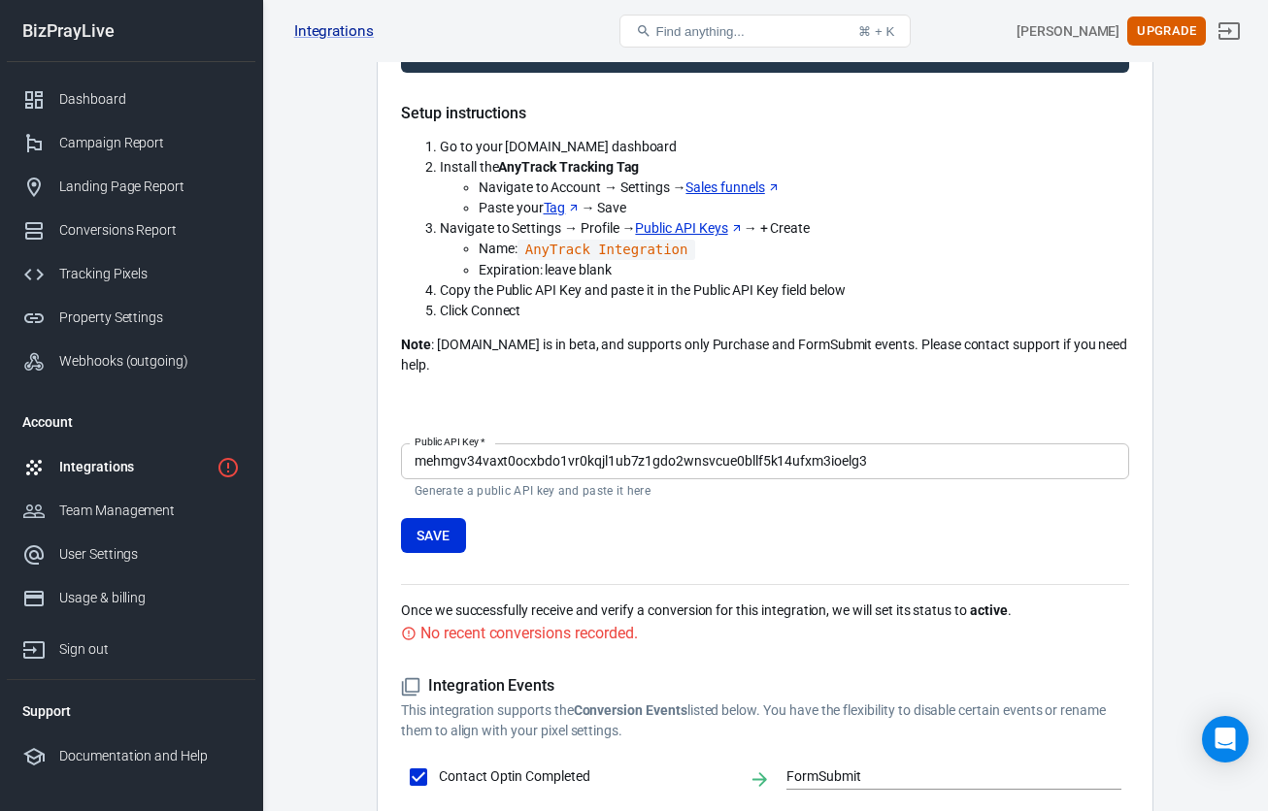
scroll to position [425, 0]
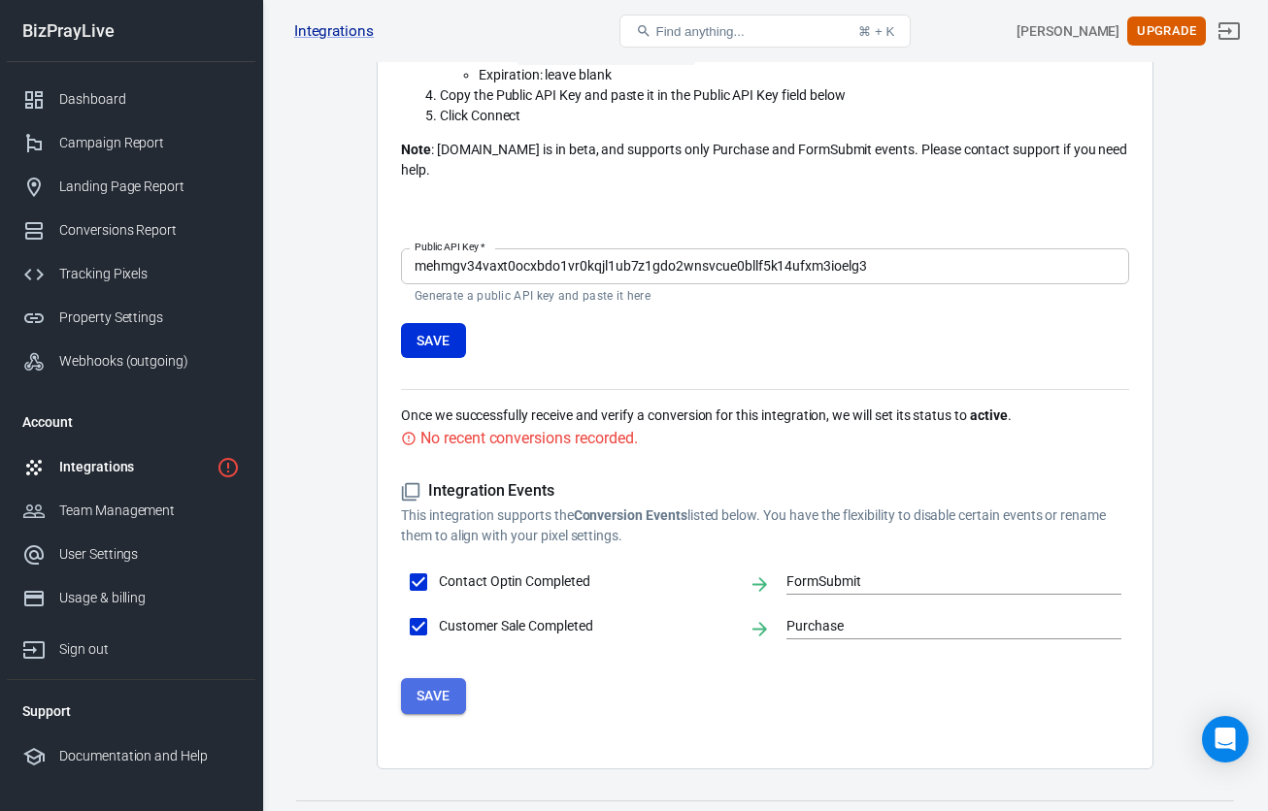
click at [443, 679] on button "Save" at bounding box center [433, 697] width 65 height 36
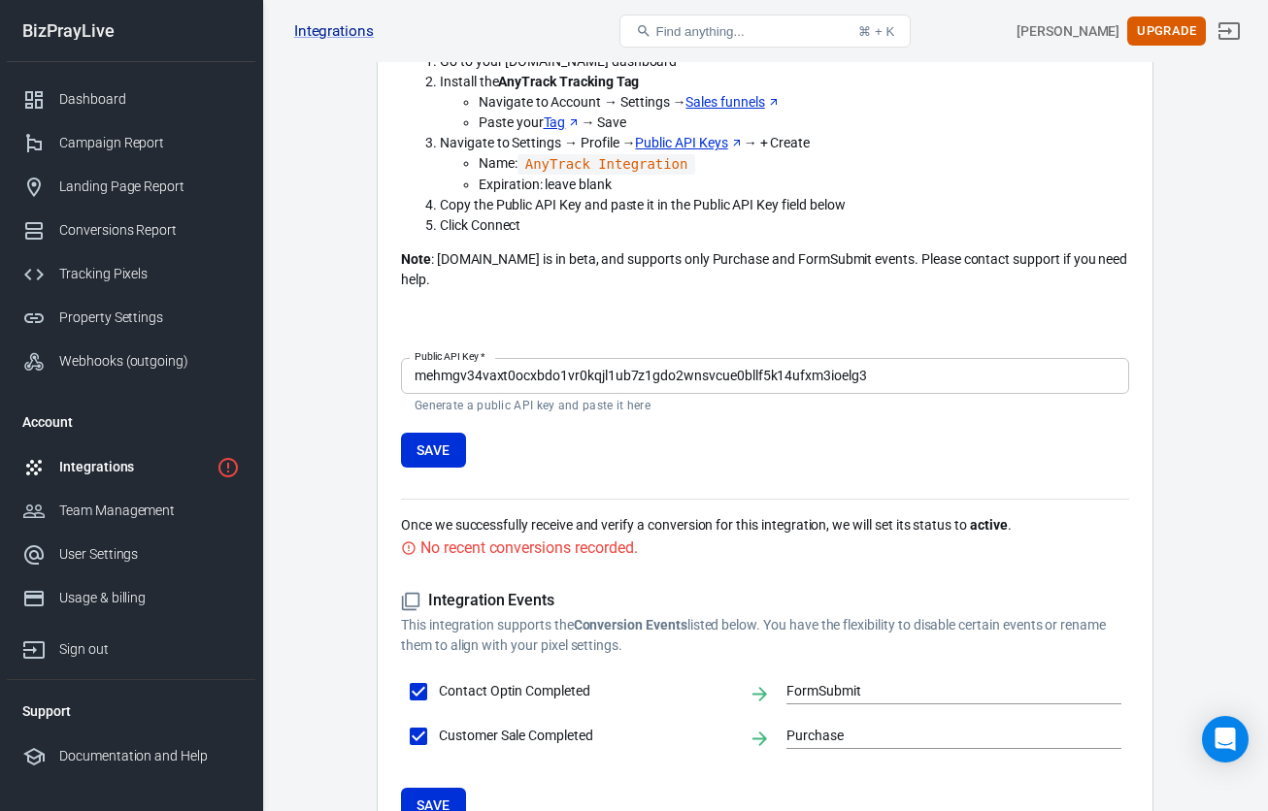
scroll to position [308, 0]
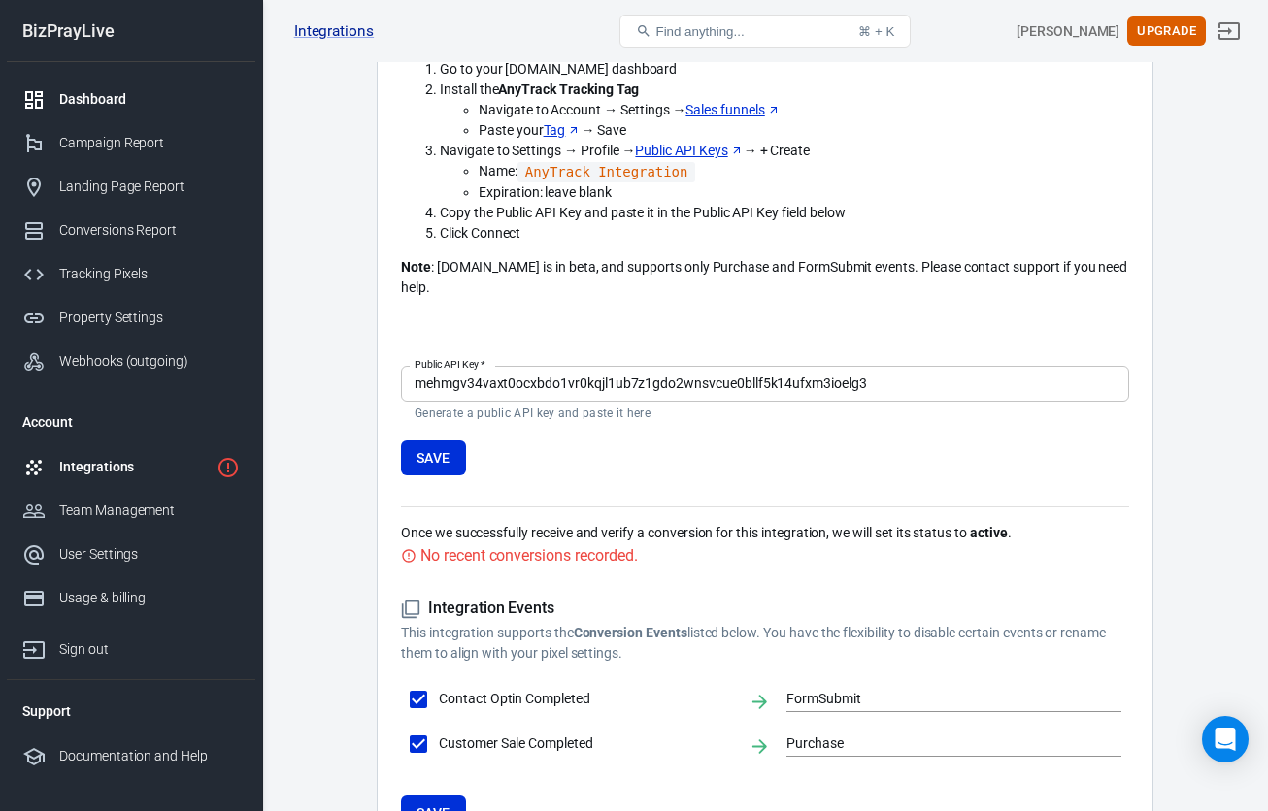
click at [100, 106] on div "Dashboard" at bounding box center [149, 99] width 181 height 20
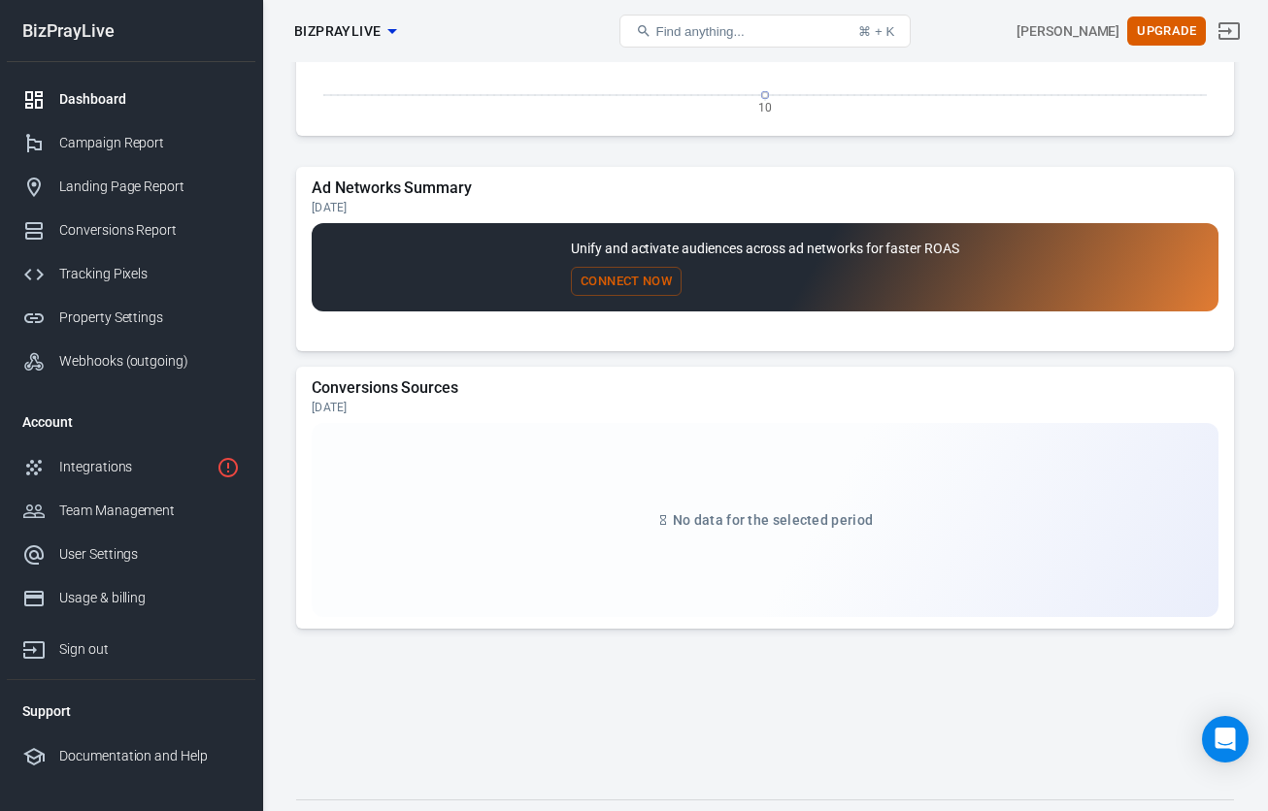
scroll to position [1668, 0]
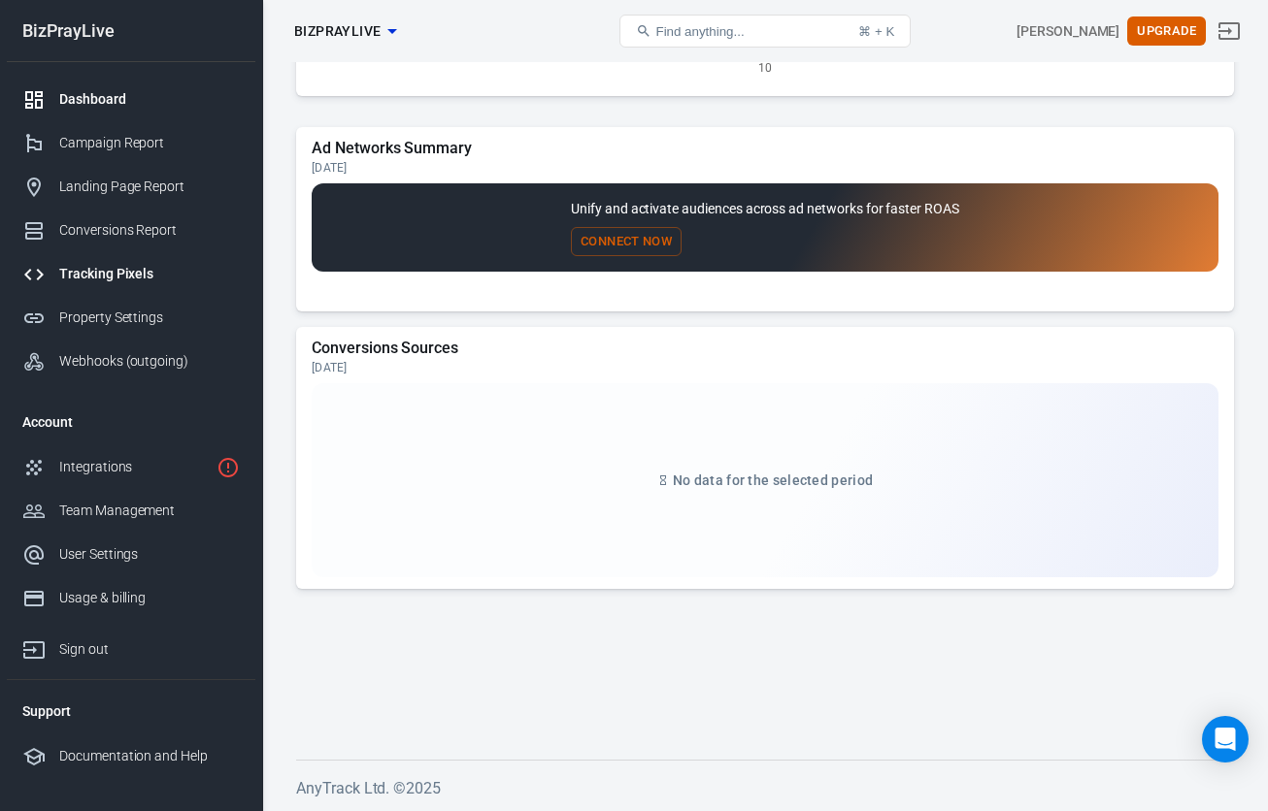
click at [145, 282] on div "Tracking Pixels" at bounding box center [149, 274] width 181 height 20
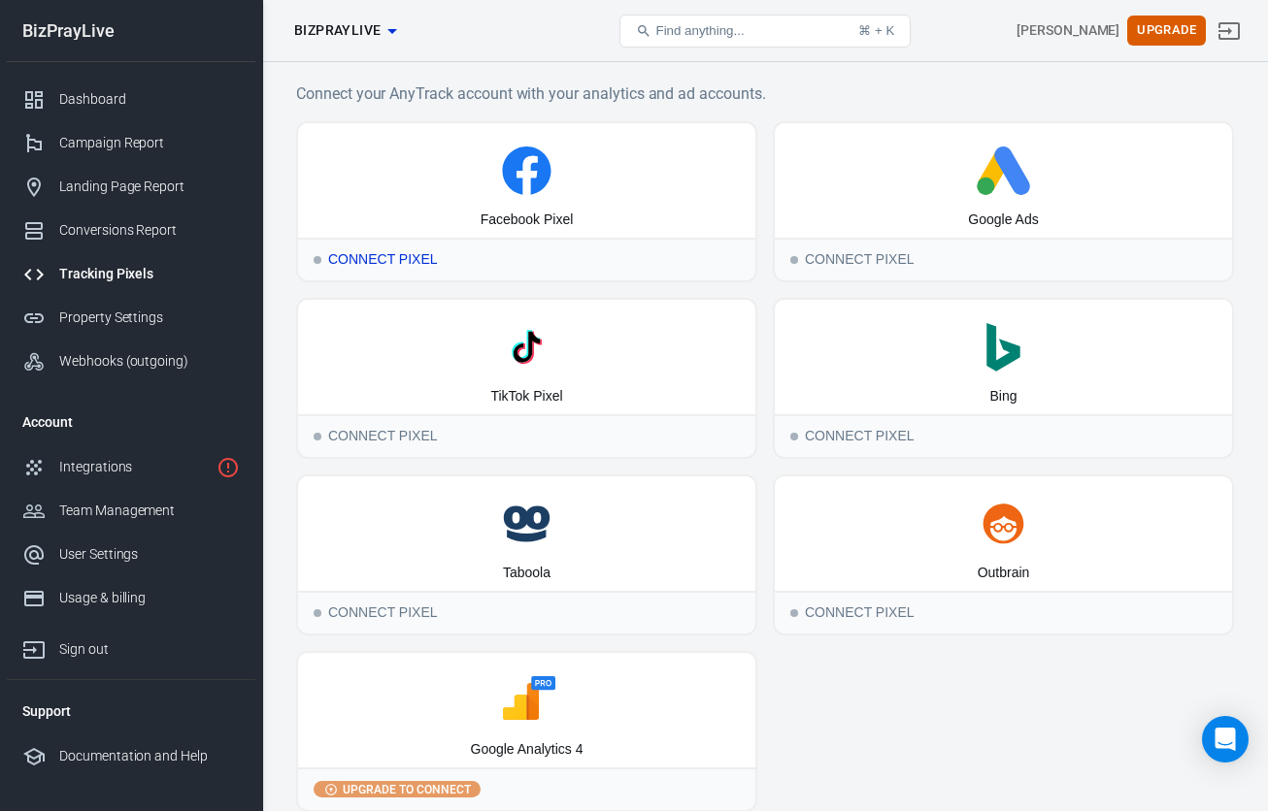
click at [396, 263] on div "Connect Pixel" at bounding box center [526, 259] width 457 height 43
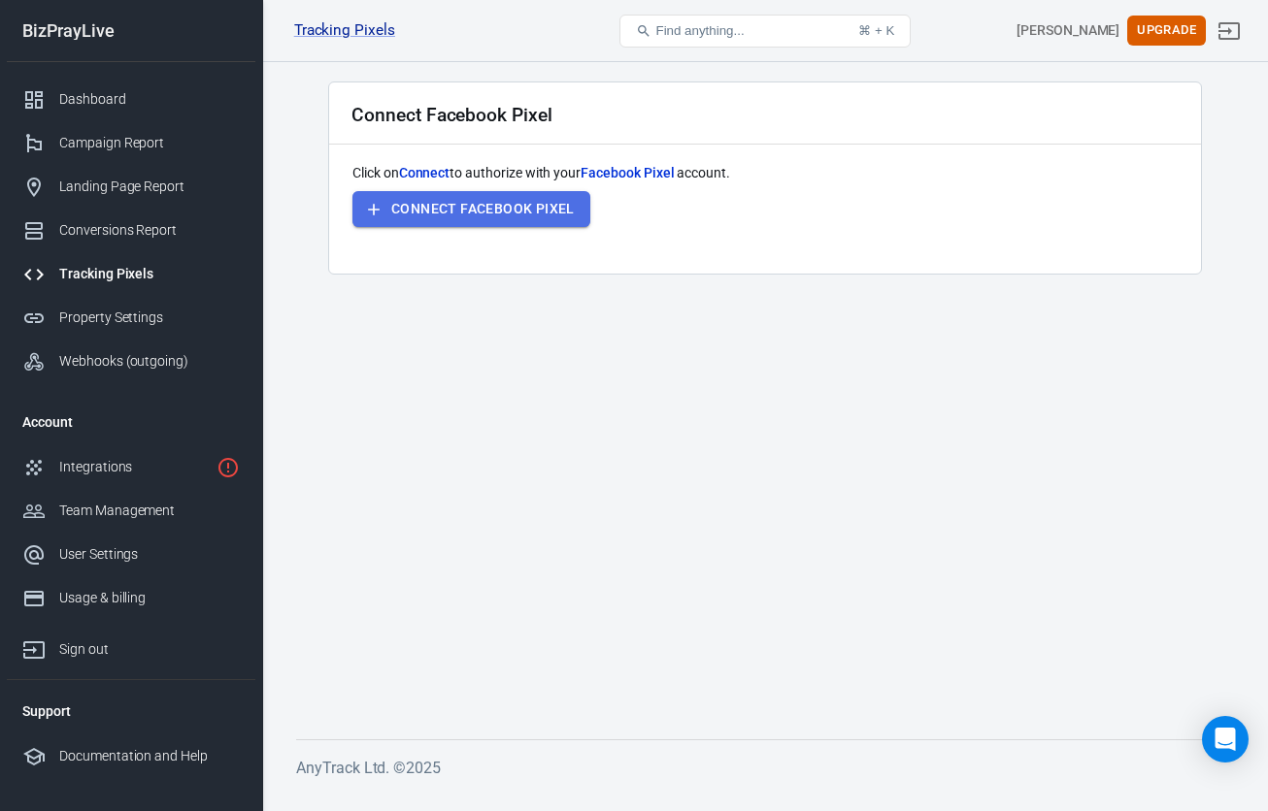
click at [536, 207] on button "Connect Facebook Pixel" at bounding box center [471, 209] width 238 height 36
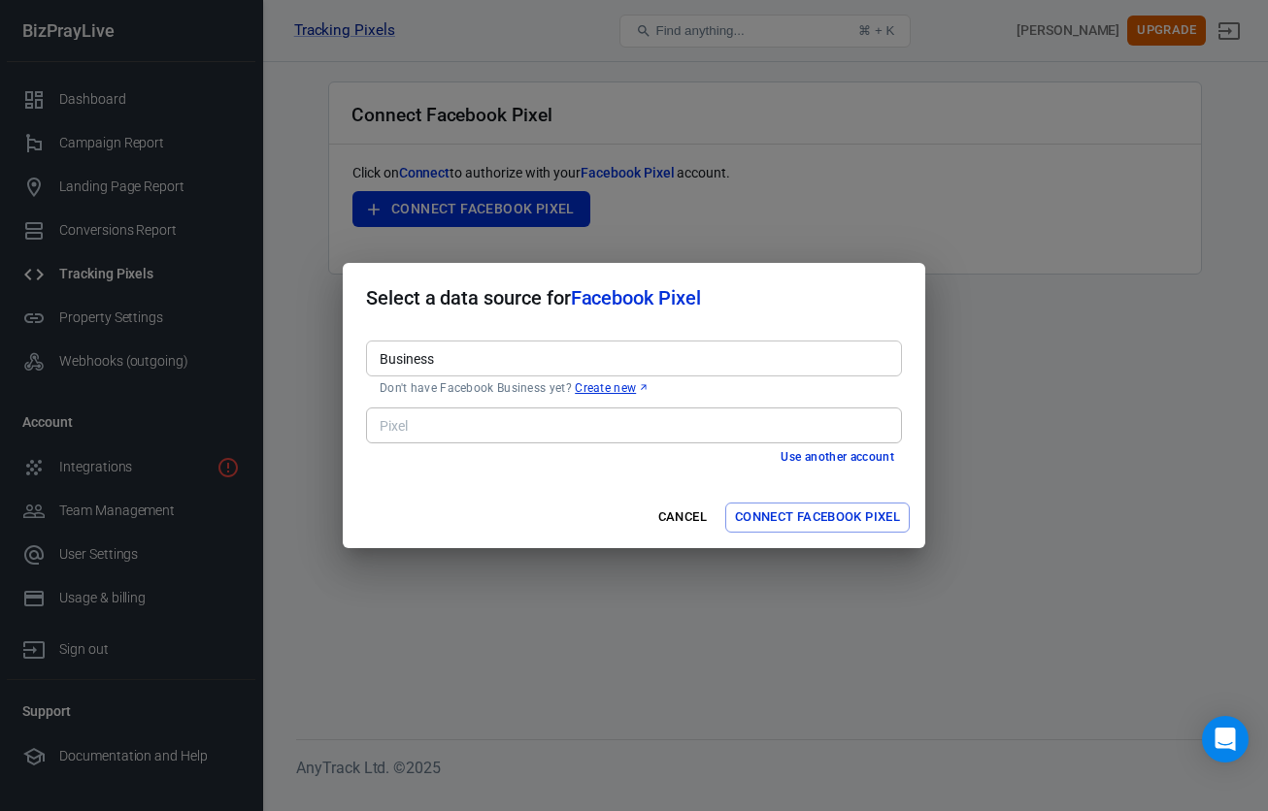
click at [604, 363] on input "Business" at bounding box center [632, 359] width 521 height 24
click at [817, 301] on h2 "Select a data source for Facebook Pixel" at bounding box center [634, 298] width 582 height 70
click at [1016, 346] on div "Select a data source for Facebook Pixel Business Business Don't have Facebook B…" at bounding box center [634, 405] width 1268 height 811
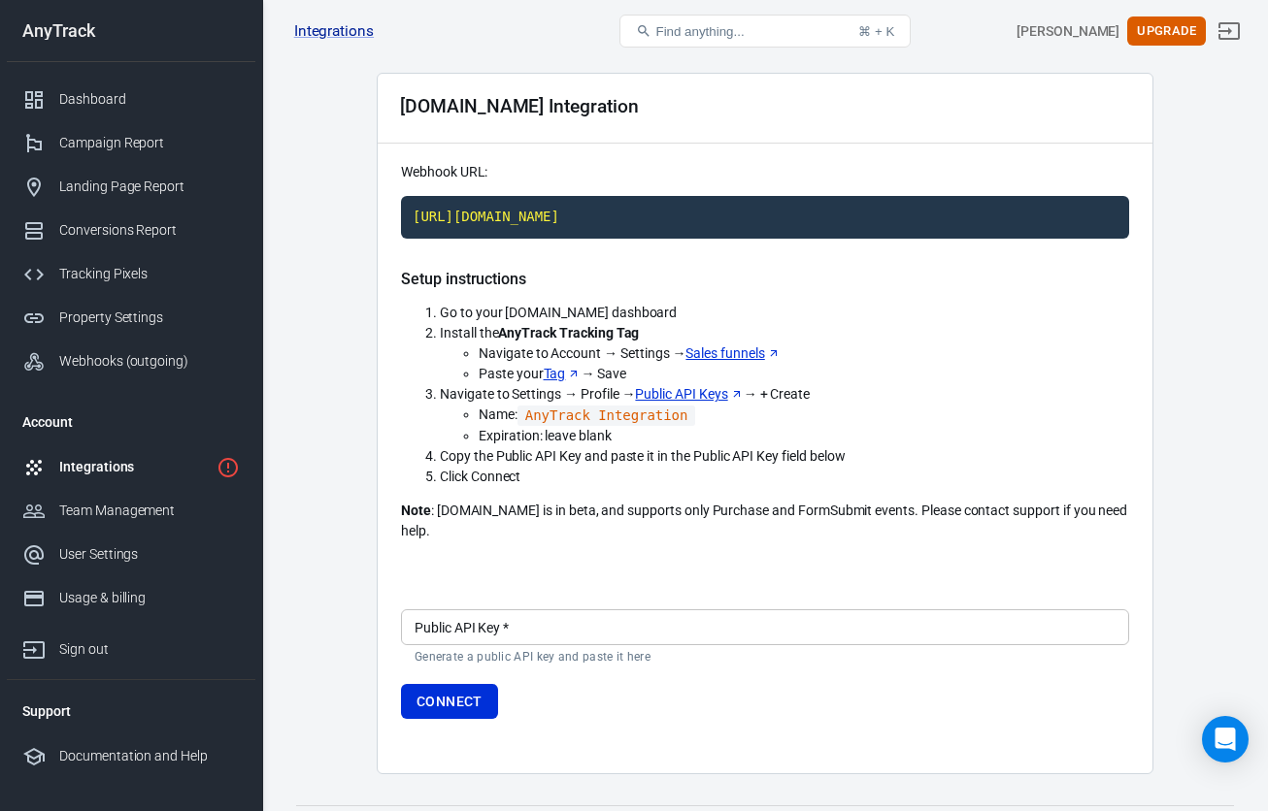
scroll to position [90, 0]
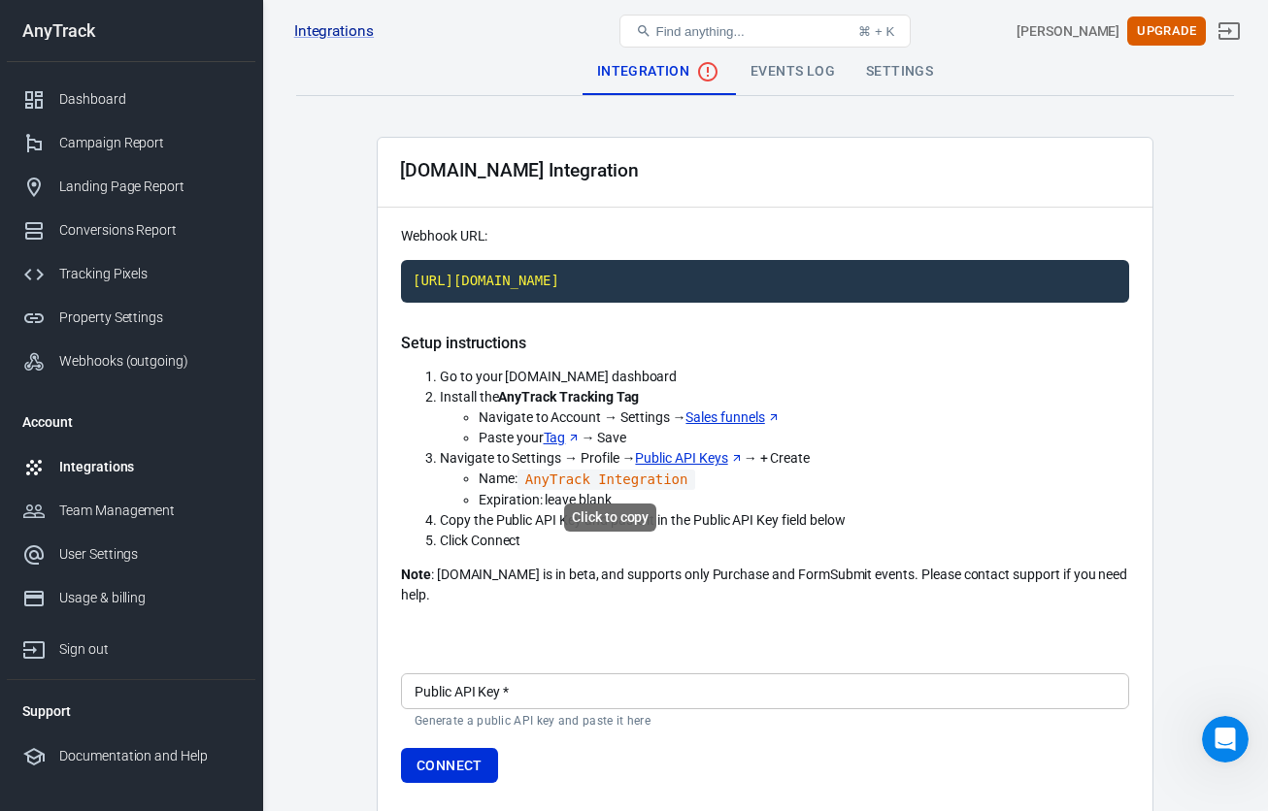
click at [573, 481] on code "AnyTrack Integration" at bounding box center [606, 480] width 179 height 20
click at [522, 674] on input "Public API Key   *" at bounding box center [765, 692] width 728 height 36
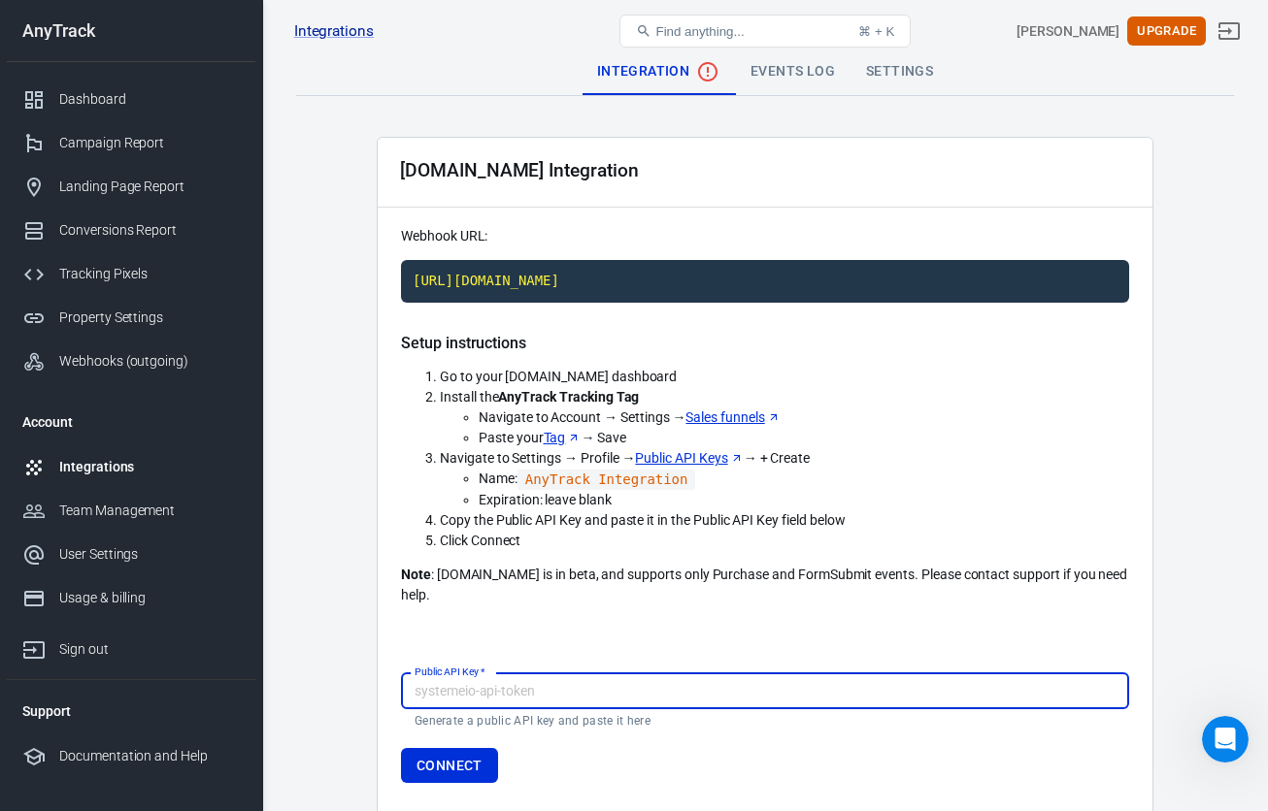
paste input "x5c2ba4zg27t1r2o4suw91gadtwaaj698z4hwpx6ft01opol07jeqfril5w3utl4"
type input "x5c2ba4zg27t1r2o4suw91gadtwaaj698z4hwpx6ft01opol07jeqfril5w3utl4"
click at [473, 748] on button "Connect" at bounding box center [449, 766] width 97 height 36
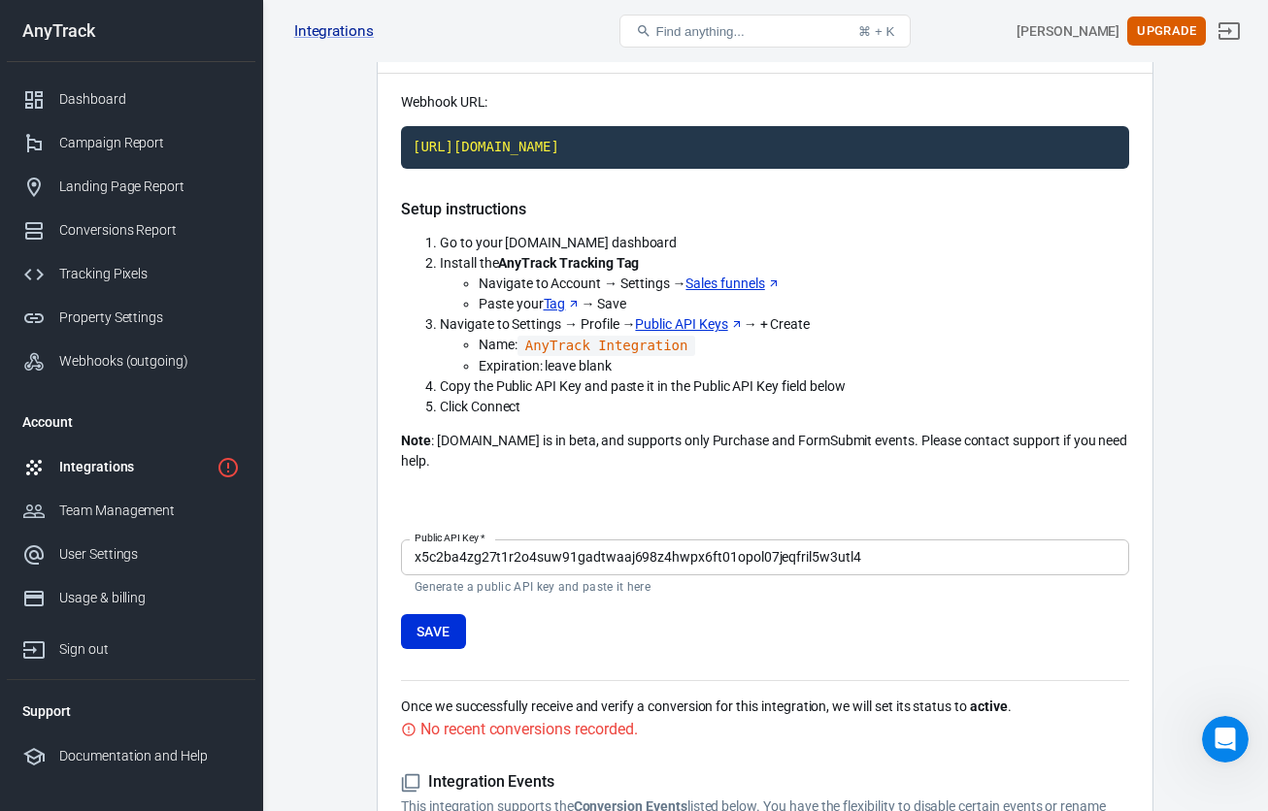
scroll to position [130, 0]
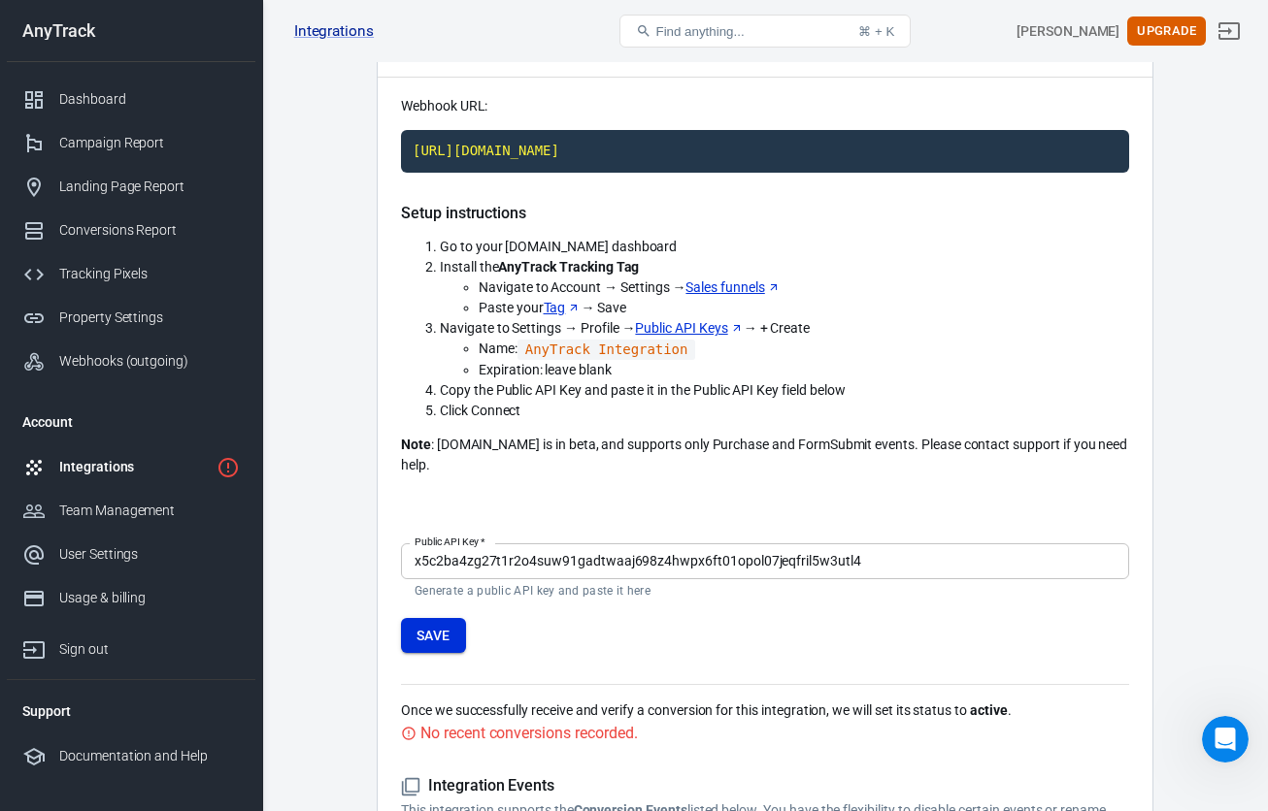
click at [433, 622] on button "Save" at bounding box center [433, 636] width 65 height 36
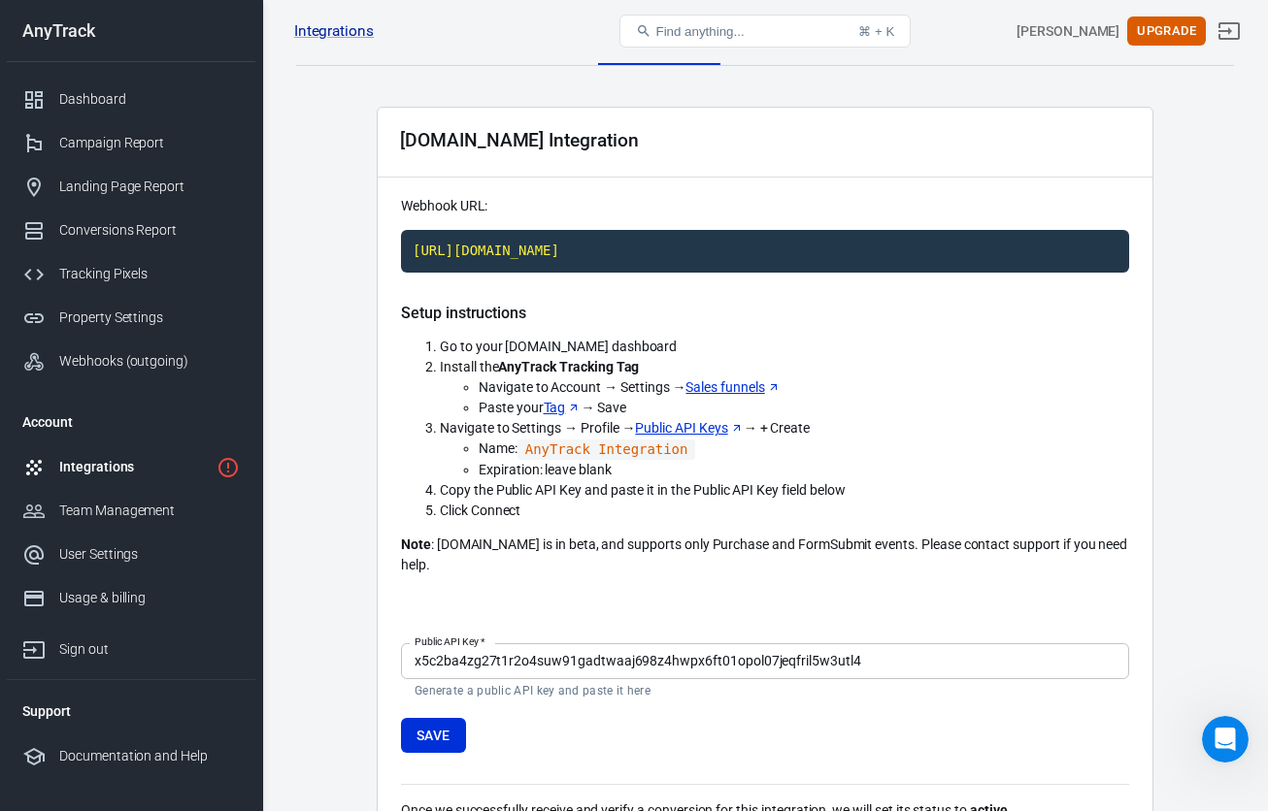
scroll to position [0, 0]
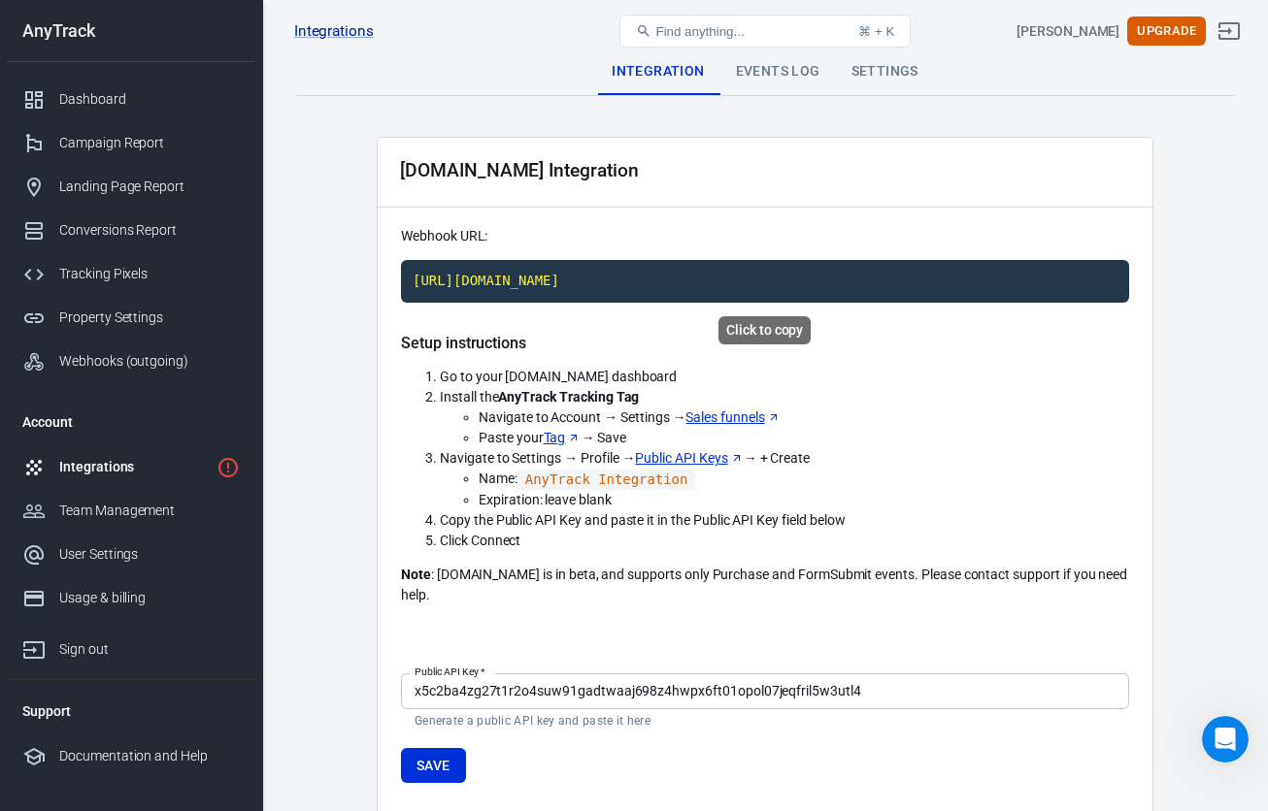
click at [670, 287] on code "[URL][DOMAIN_NAME]" at bounding box center [765, 281] width 728 height 43
click at [711, 674] on input "x5c2ba4zg27t1r2o4suw91gadtwaaj698z4hwpx6ft01opol07jeqfril5w3utl4" at bounding box center [765, 692] width 728 height 36
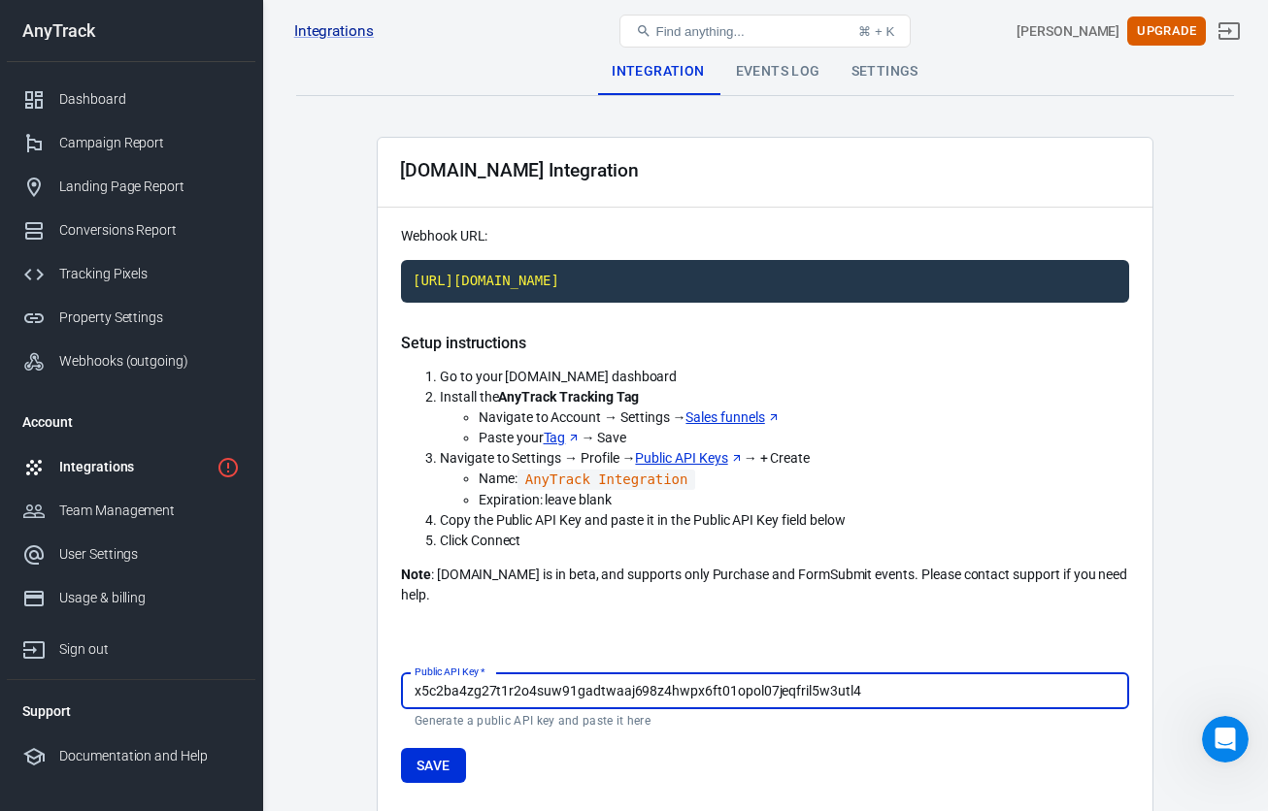
click at [711, 674] on input "x5c2ba4zg27t1r2o4suw91gadtwaaj698z4hwpx6ft01opol07jeqfril5w3utl4" at bounding box center [765, 692] width 728 height 36
click at [81, 469] on div "Integrations" at bounding box center [133, 467] width 149 height 20
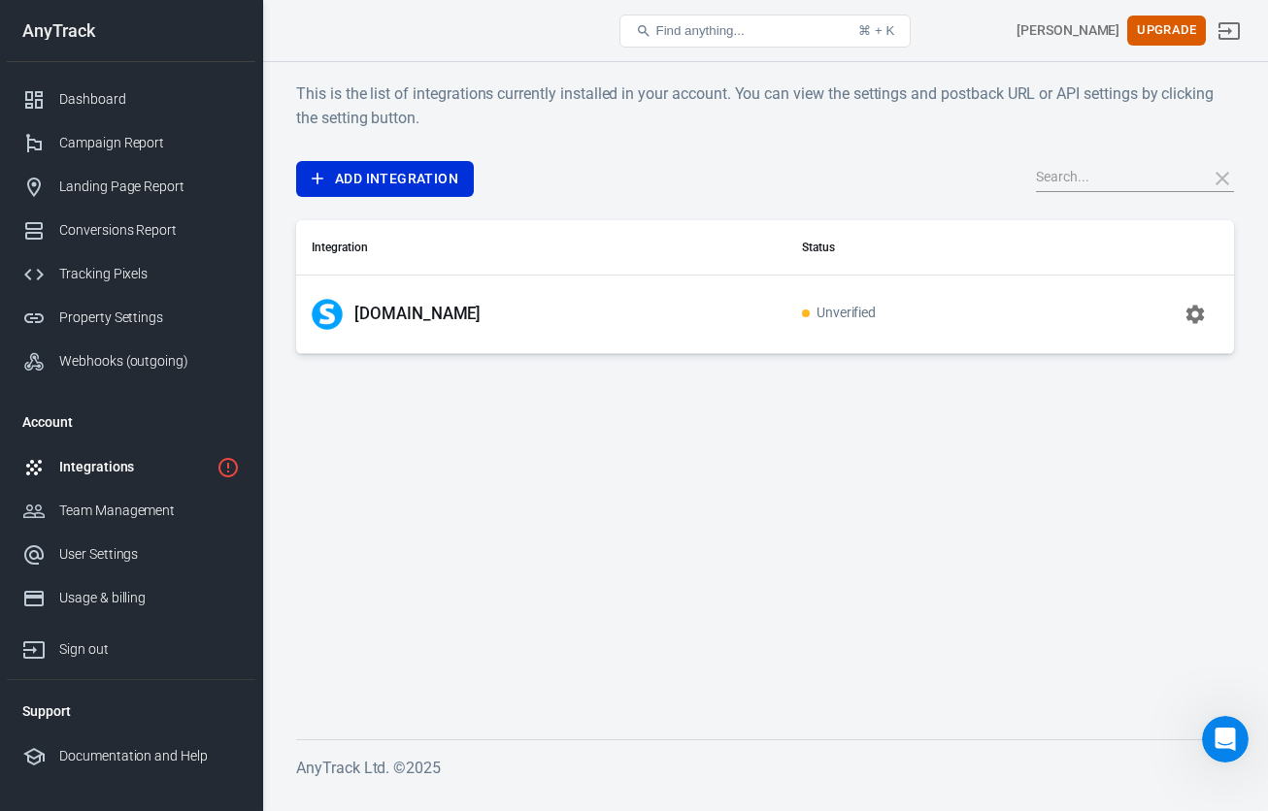
click at [1199, 309] on icon "button" at bounding box center [1195, 314] width 18 height 18
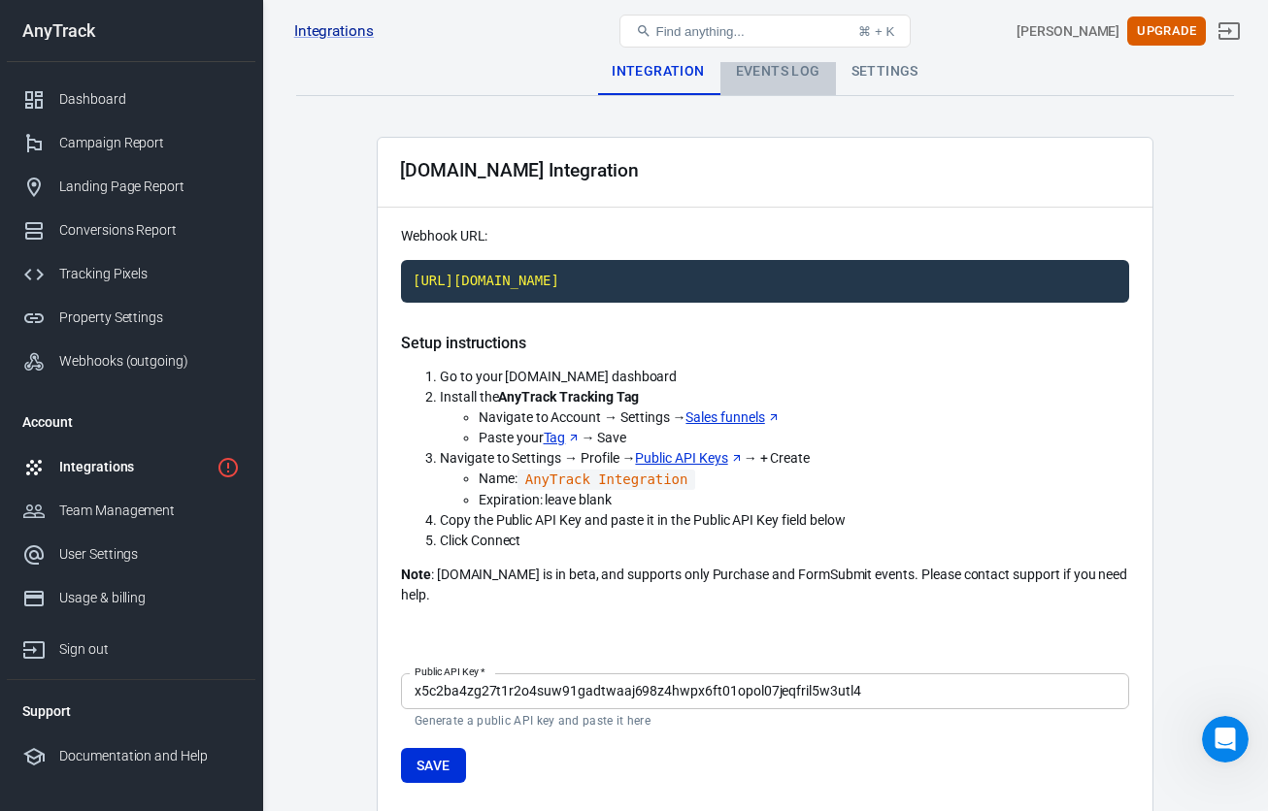
click at [762, 74] on div "Events Log" at bounding box center [778, 72] width 116 height 47
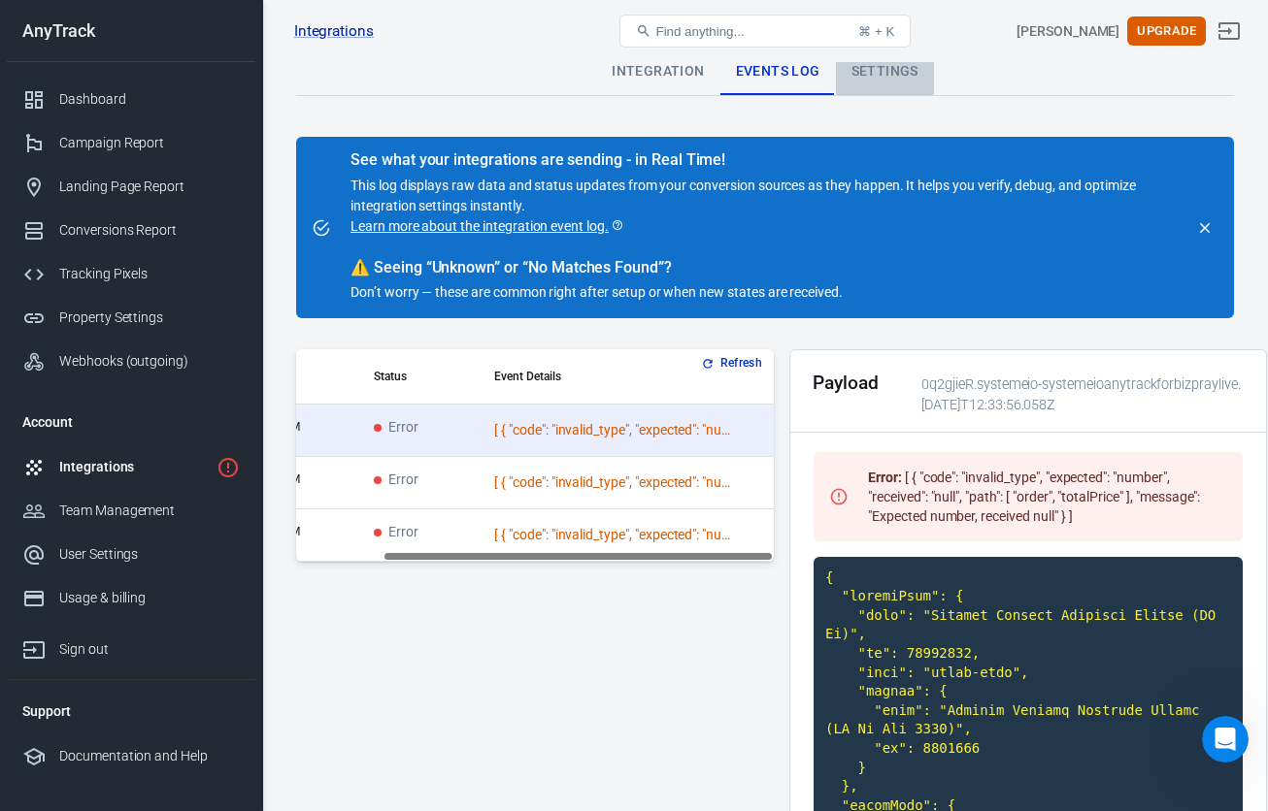
click at [874, 74] on div "Settings" at bounding box center [885, 72] width 98 height 47
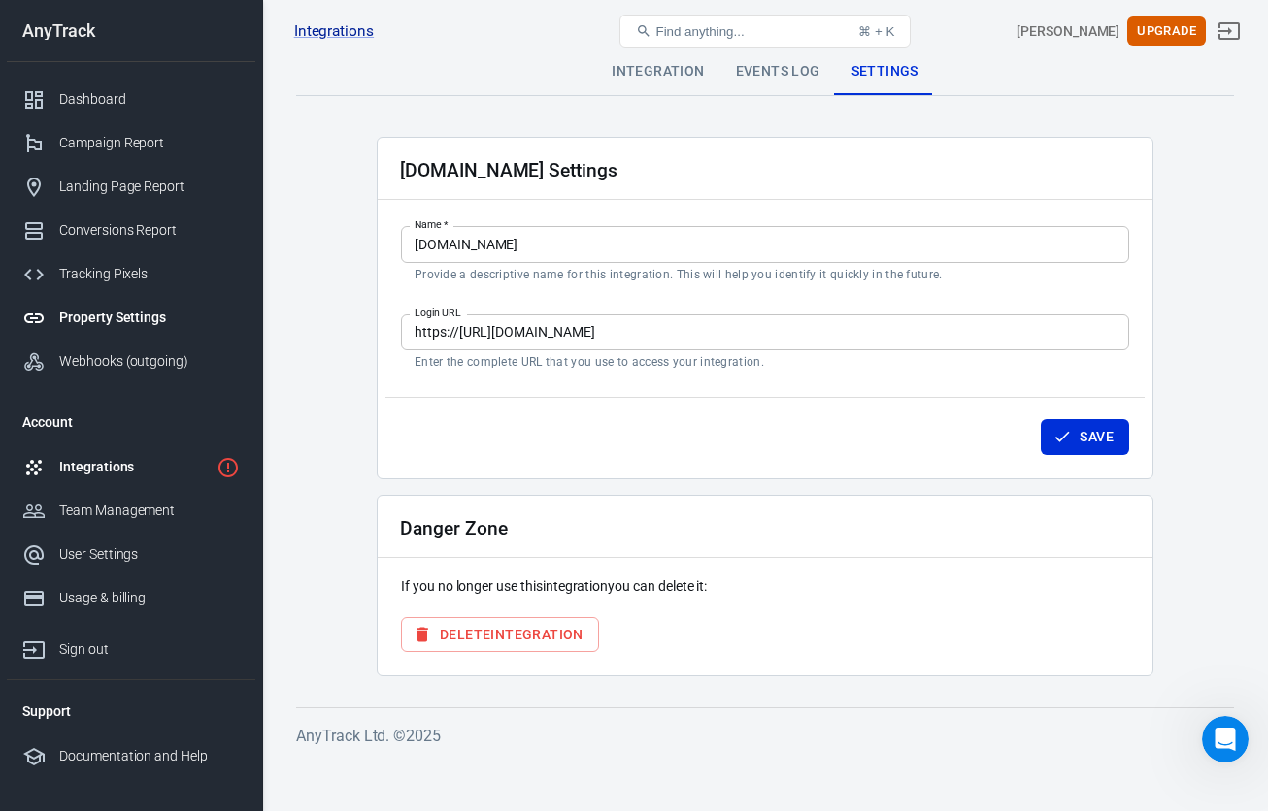
click at [132, 317] on div "Property Settings" at bounding box center [149, 318] width 181 height 20
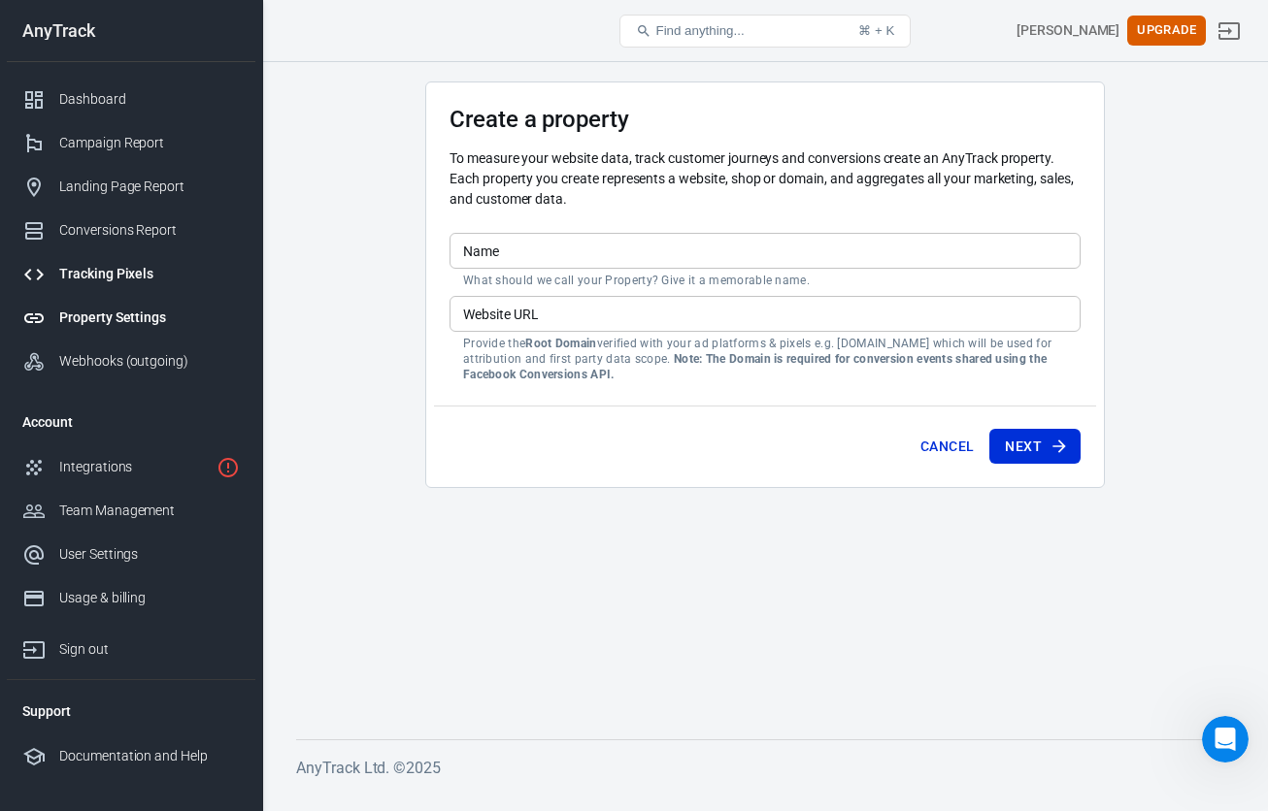
click at [114, 268] on div "Tracking Pixels" at bounding box center [149, 274] width 181 height 20
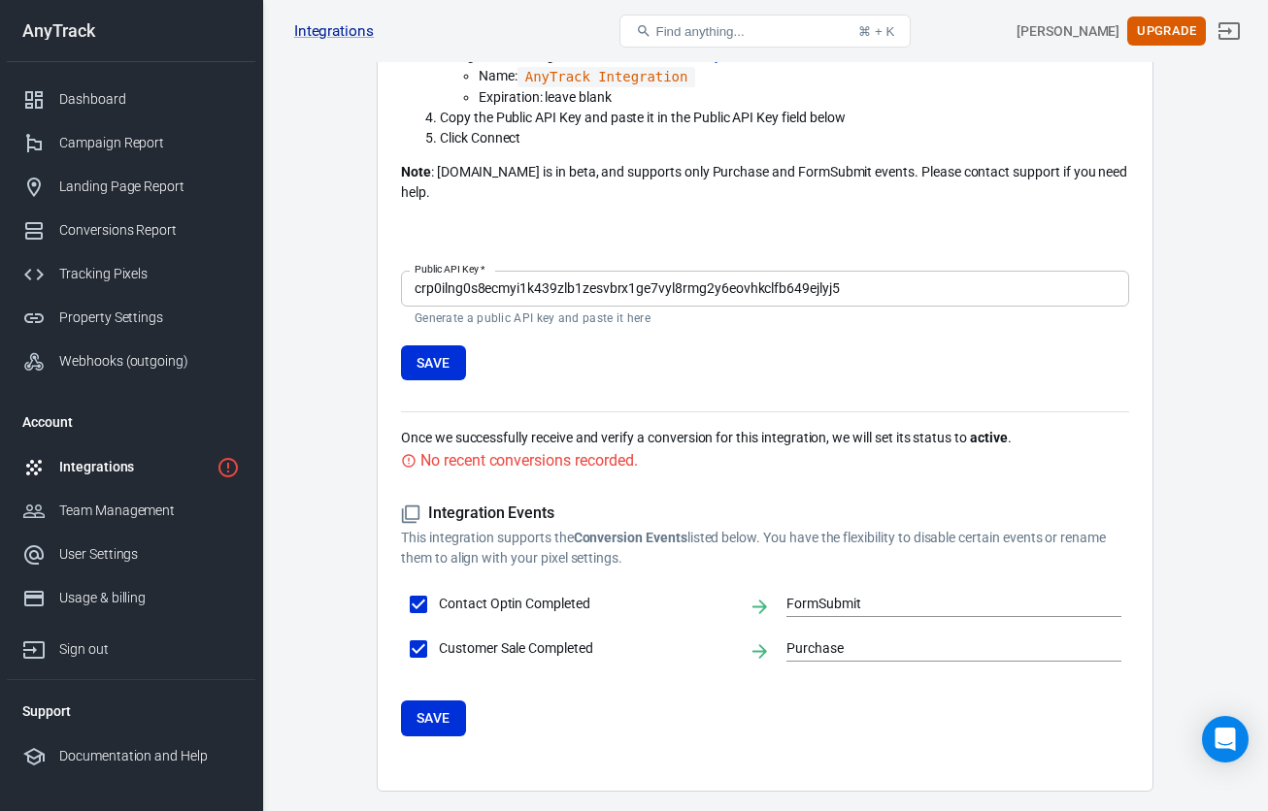
scroll to position [402, 0]
click at [431, 703] on button "Save" at bounding box center [433, 720] width 65 height 36
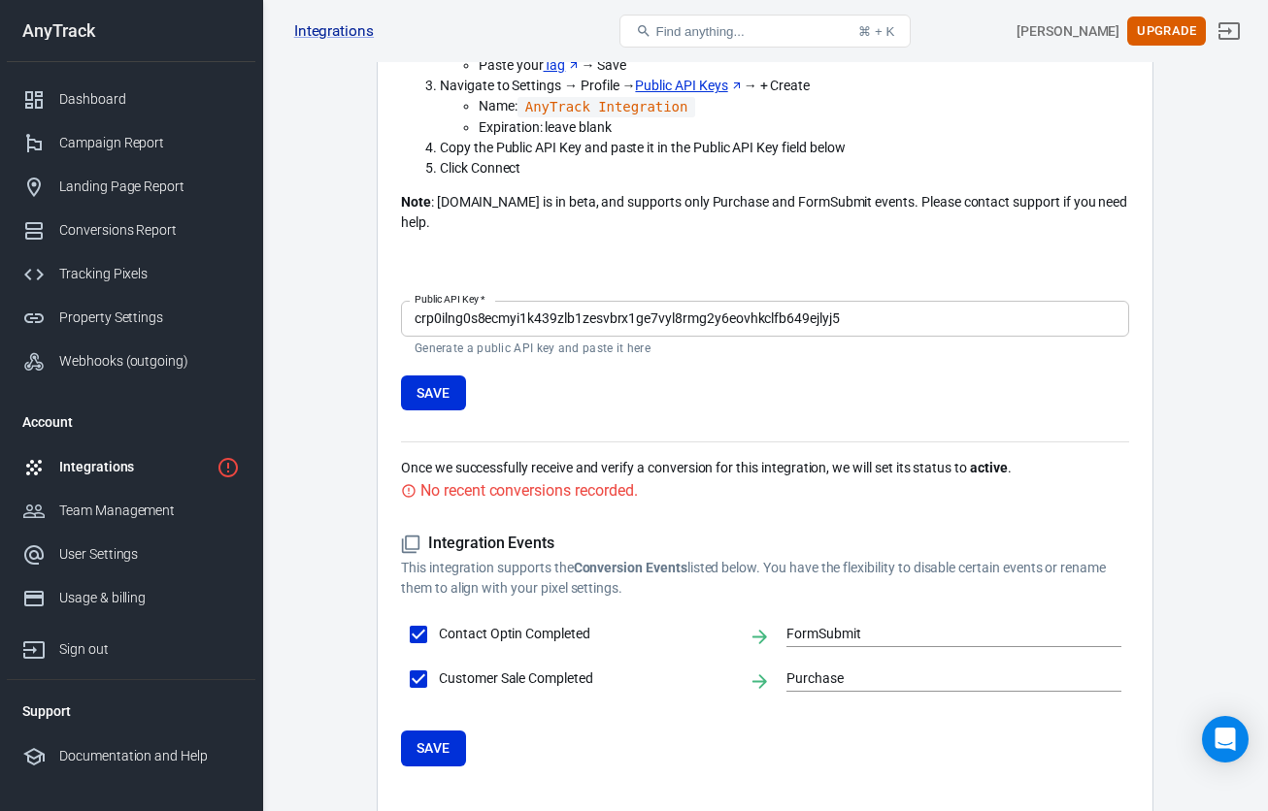
scroll to position [371, 0]
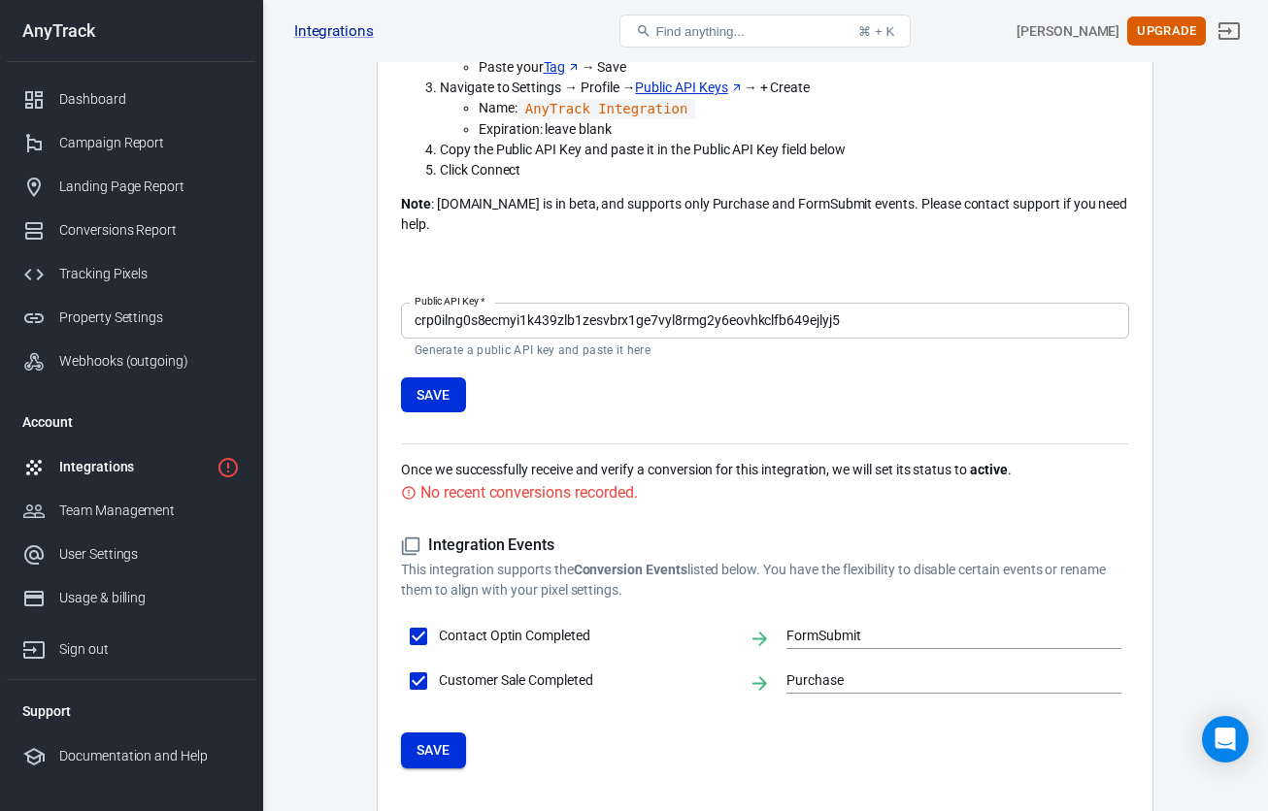
click at [444, 739] on button "Save" at bounding box center [433, 751] width 65 height 36
click at [129, 277] on div "Tracking Pixels" at bounding box center [149, 274] width 181 height 20
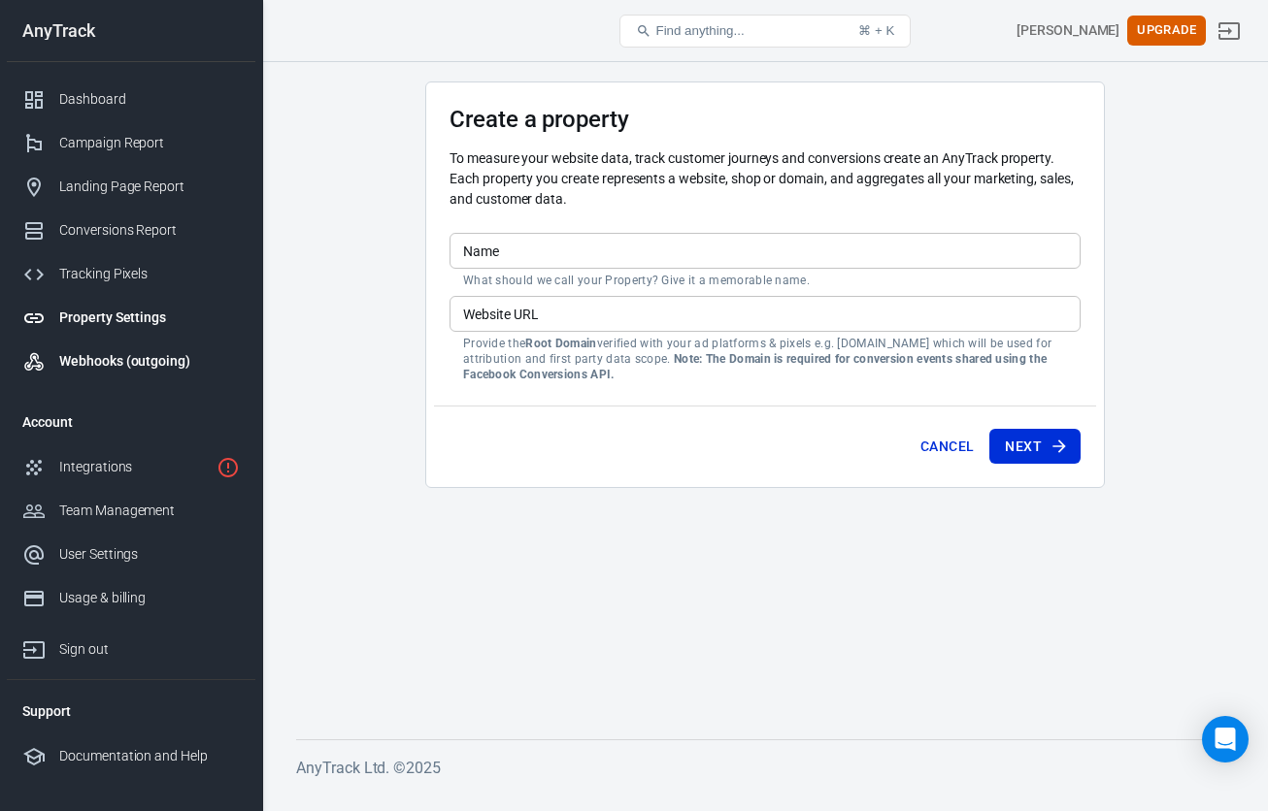
click at [137, 367] on div "Webhooks (outgoing)" at bounding box center [149, 361] width 181 height 20
click at [122, 326] on div "Property Settings" at bounding box center [149, 318] width 181 height 20
click at [515, 247] on input "Name" at bounding box center [764, 251] width 631 height 36
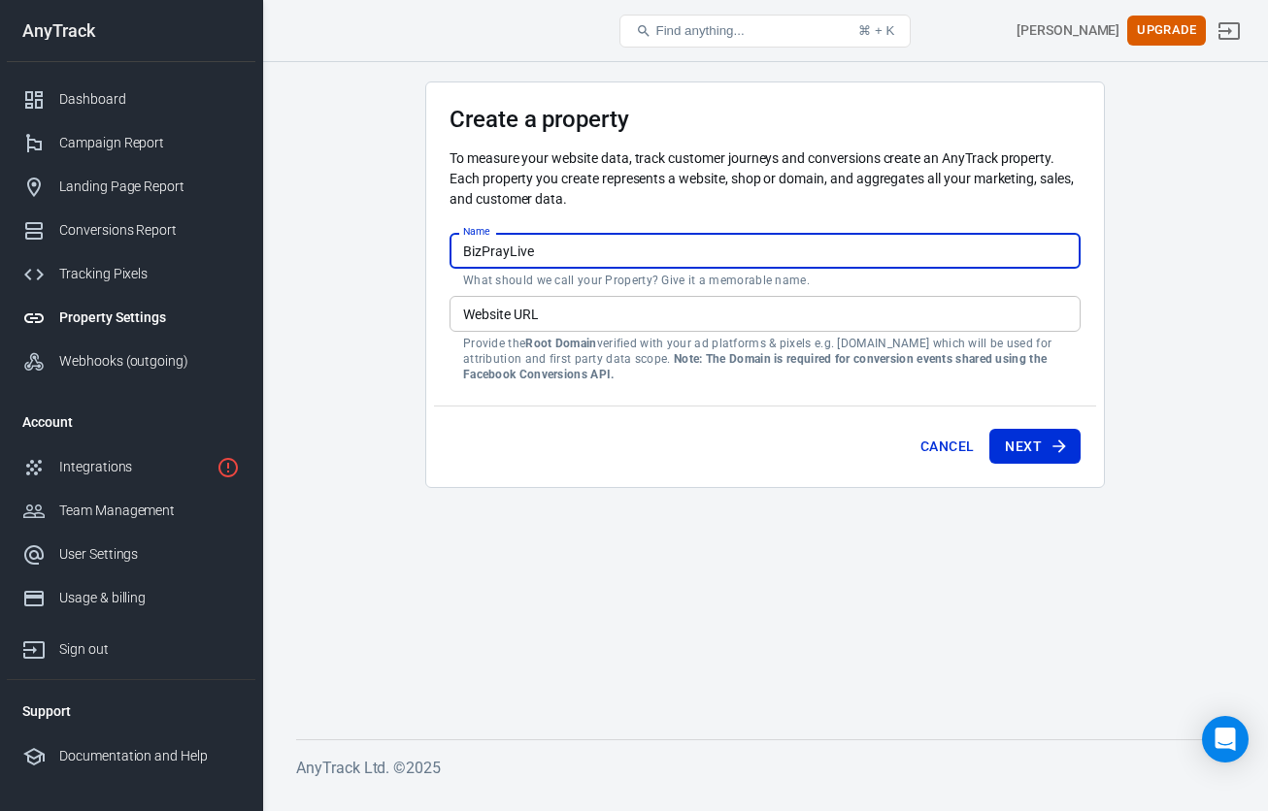
type input "BizPrayLive"
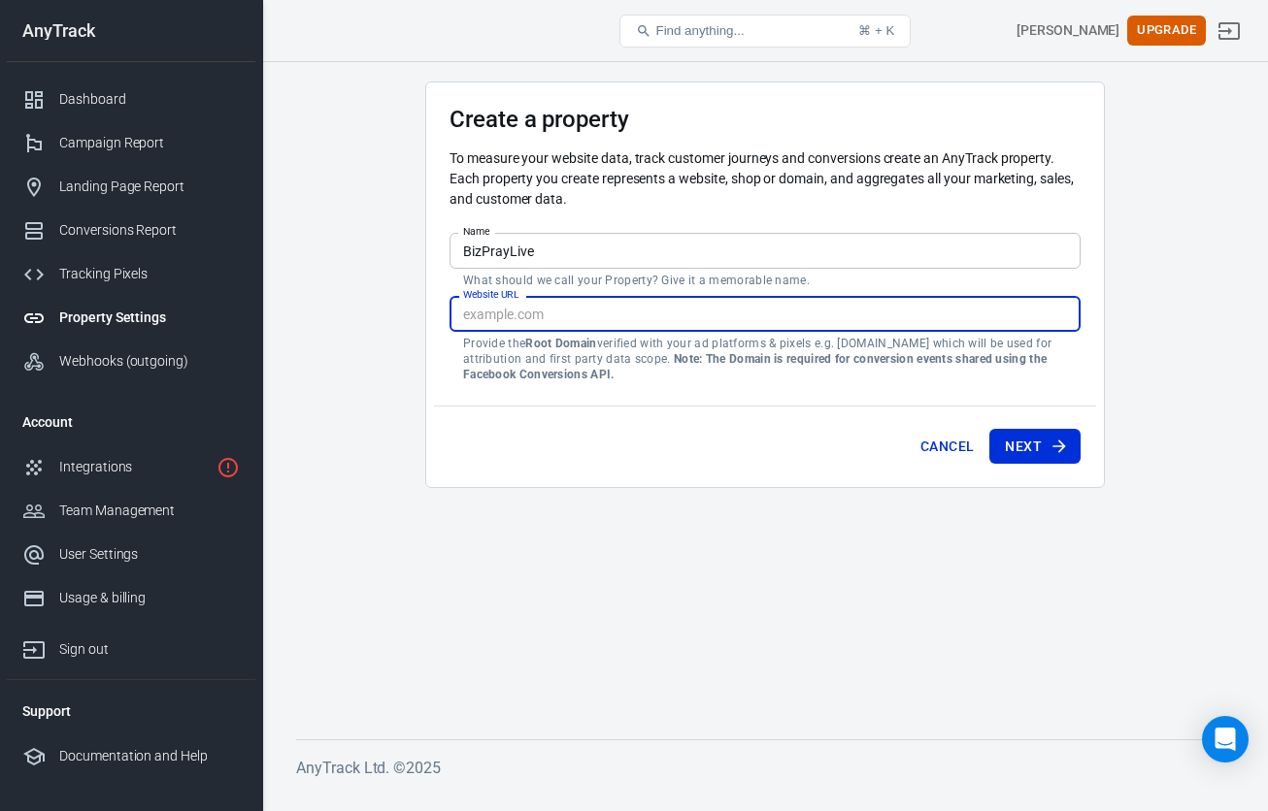
click at [513, 324] on input "Website URL" at bounding box center [764, 314] width 631 height 36
type input "[DOMAIN_NAME]"
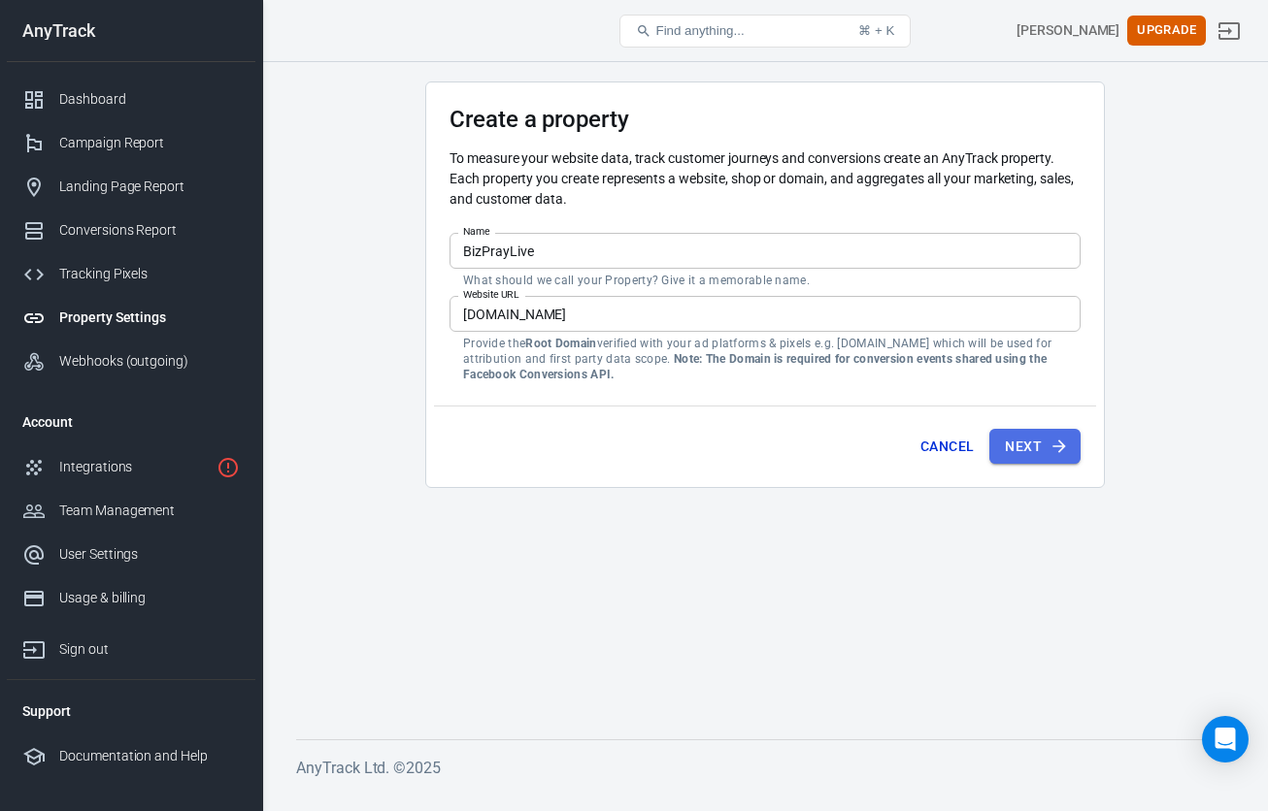
click at [1034, 454] on button "Next" at bounding box center [1034, 447] width 91 height 36
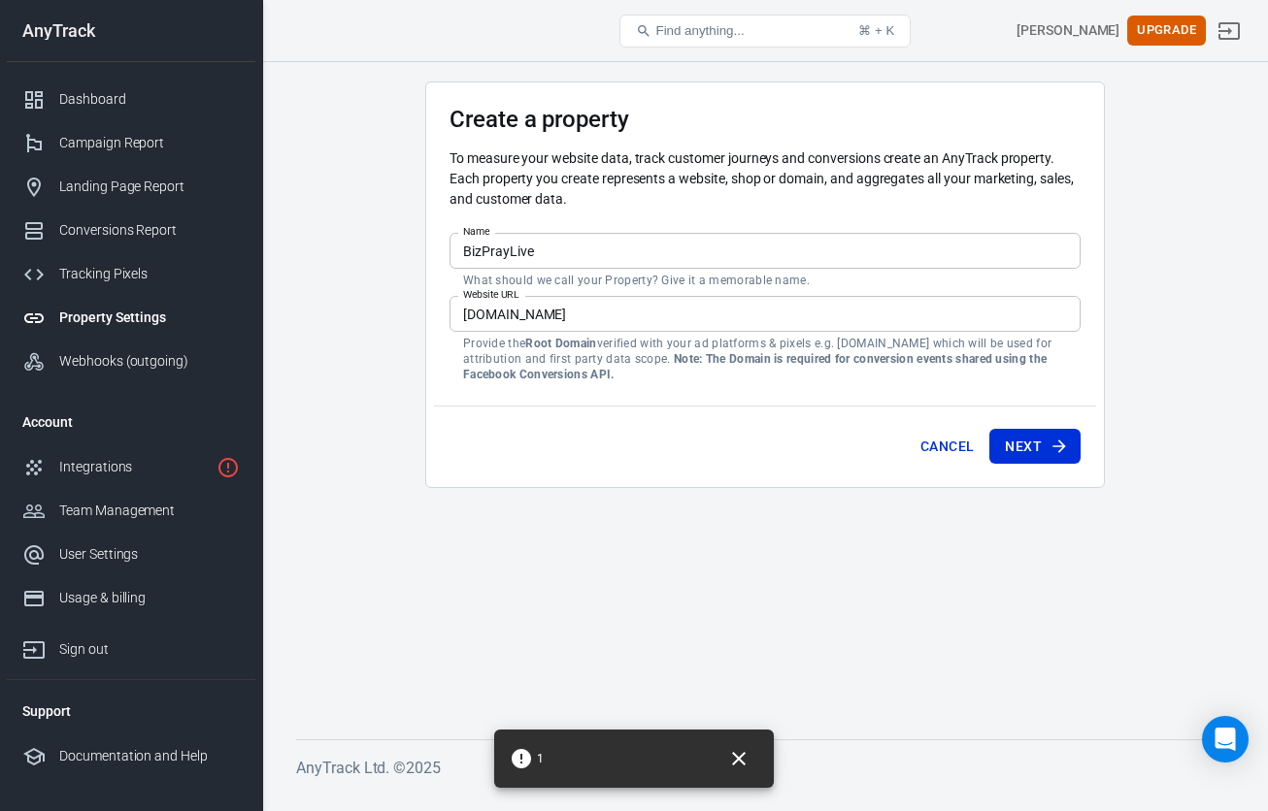
click at [523, 760] on icon at bounding box center [521, 758] width 19 height 19
click at [744, 757] on icon "Close" at bounding box center [738, 758] width 23 height 23
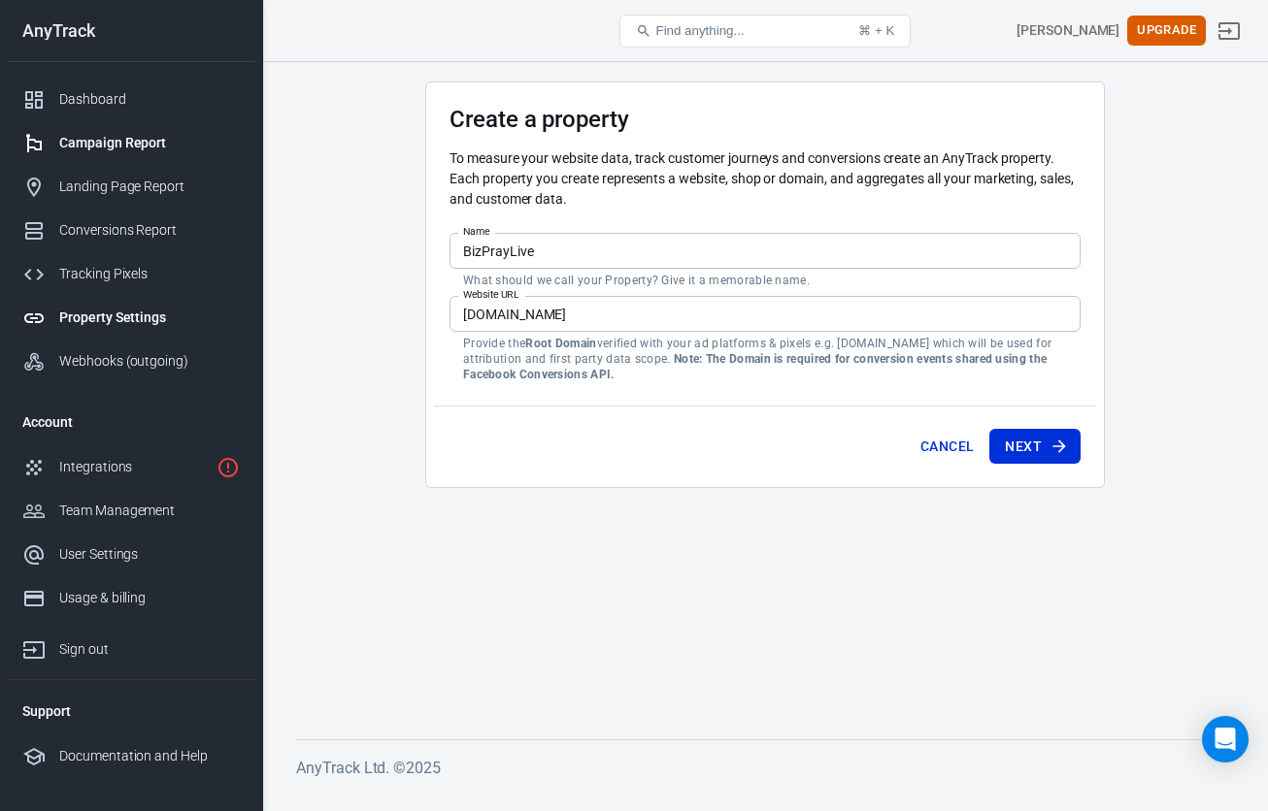
click at [120, 149] on div "Campaign Report" at bounding box center [149, 143] width 181 height 20
click at [113, 197] on link "Landing Page Report" at bounding box center [131, 187] width 248 height 44
